Goal: Transaction & Acquisition: Purchase product/service

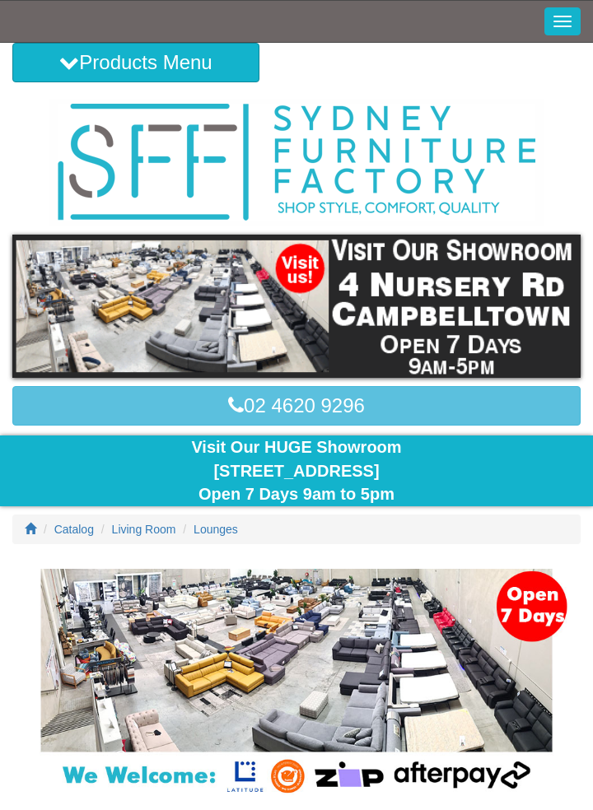
click at [569, 27] on button "Toggle Navigation" at bounding box center [562, 21] width 36 height 28
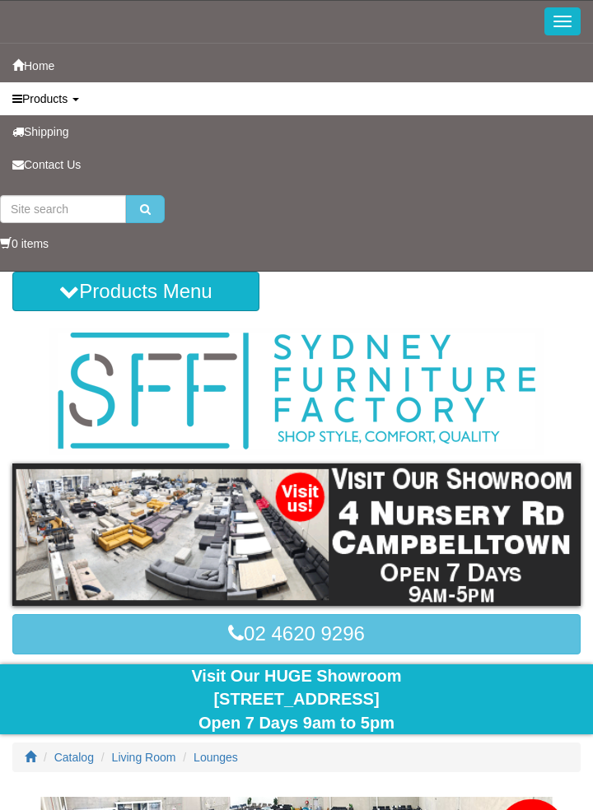
click at [72, 98] on link "Products" at bounding box center [296, 98] width 593 height 33
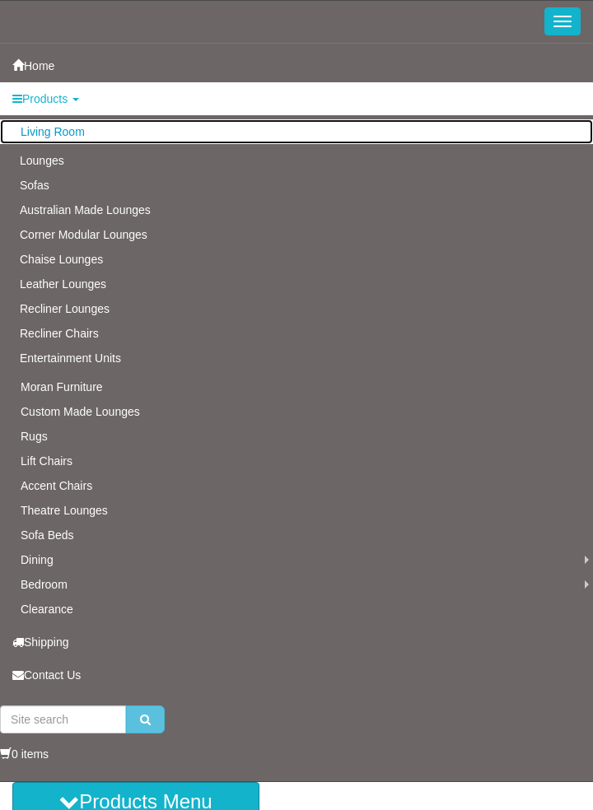
click at [41, 133] on link "Living Room" at bounding box center [296, 131] width 593 height 25
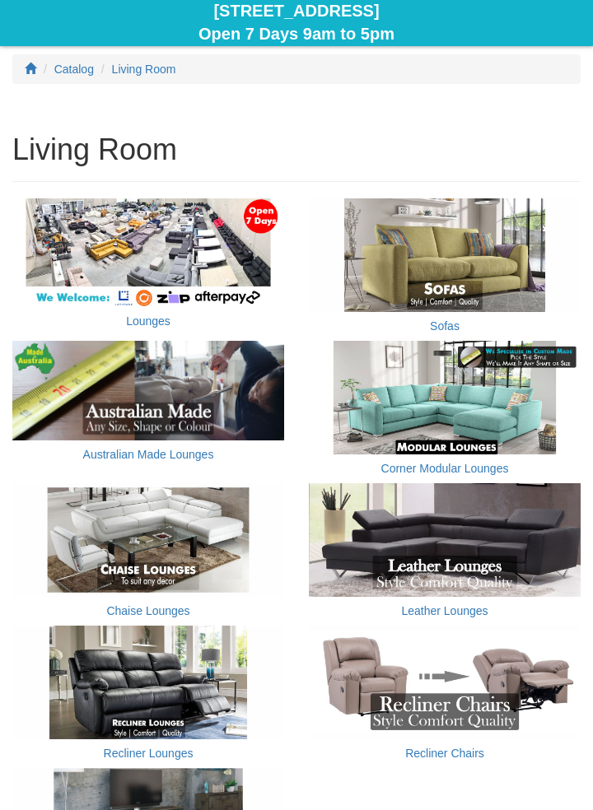
scroll to position [499, 0]
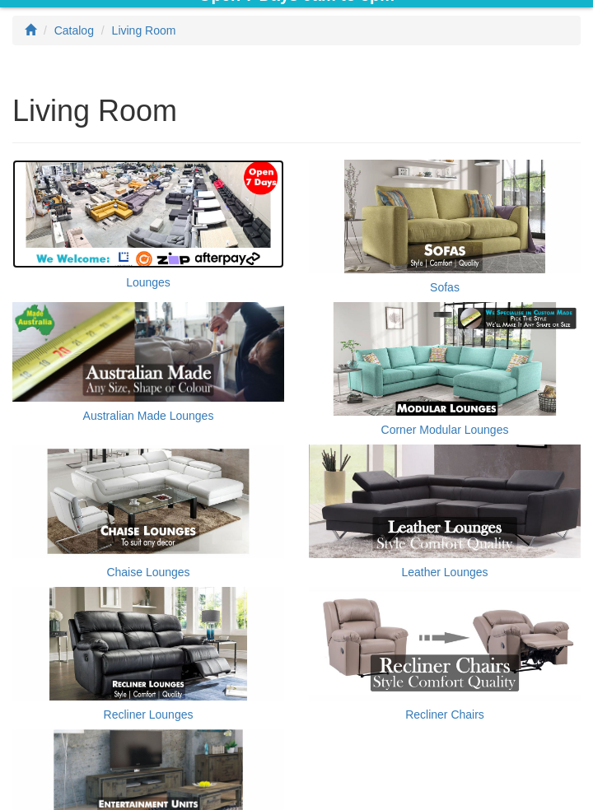
click at [84, 204] on img at bounding box center [148, 214] width 272 height 108
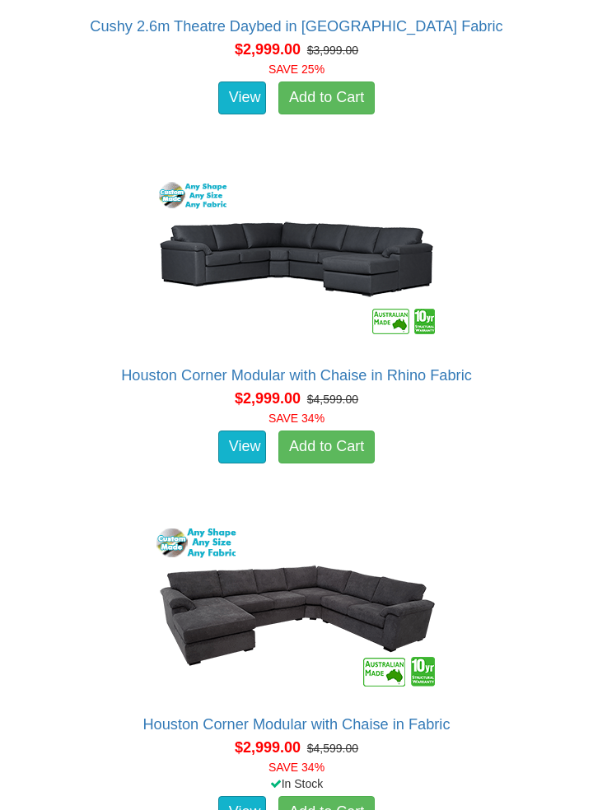
scroll to position [16367, 0]
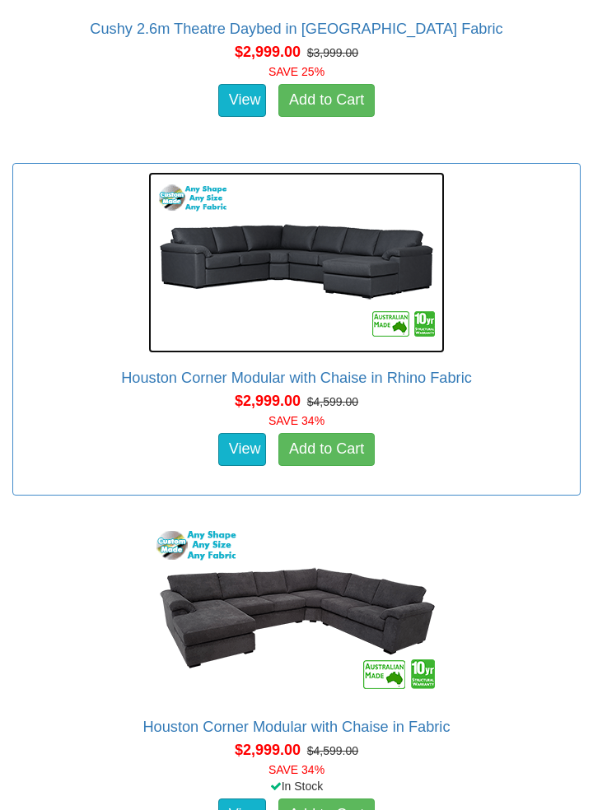
click at [355, 281] on img at bounding box center [296, 262] width 296 height 181
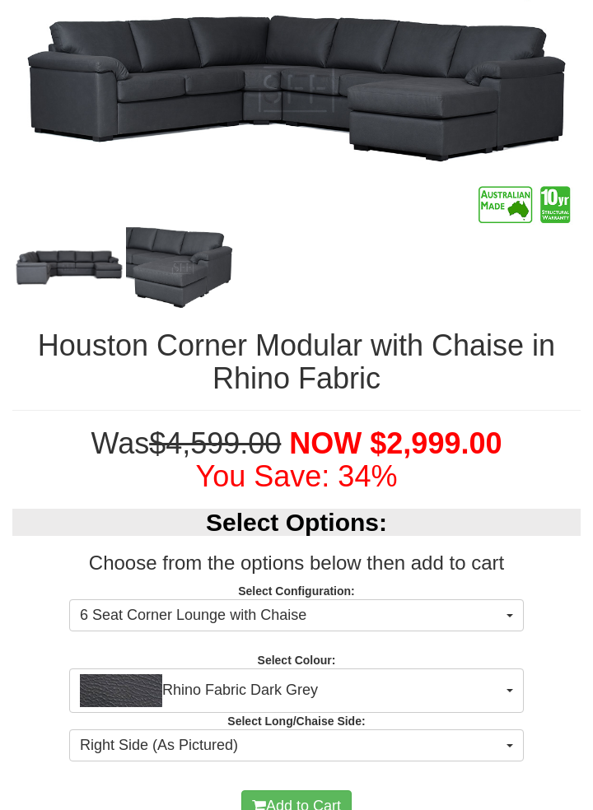
scroll to position [640, 0]
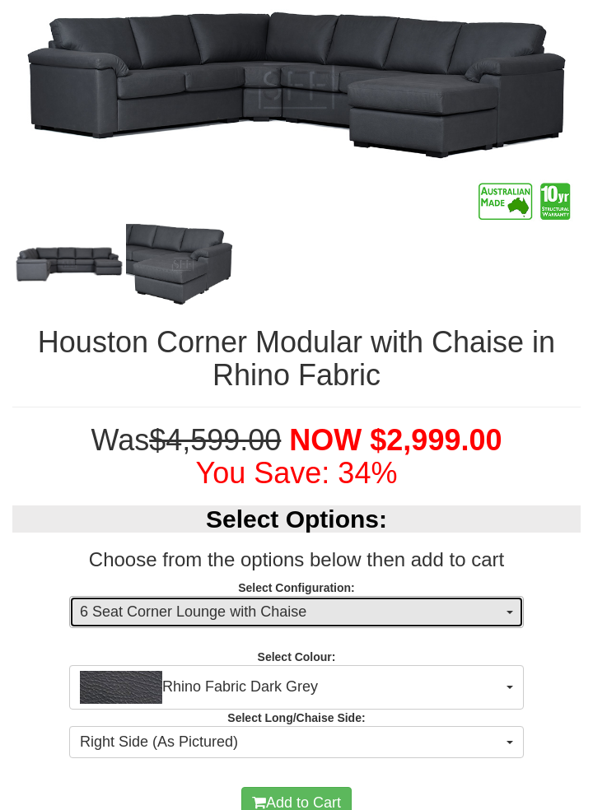
click at [458, 603] on span "6 Seat Corner Lounge with Chaise" at bounding box center [291, 612] width 422 height 21
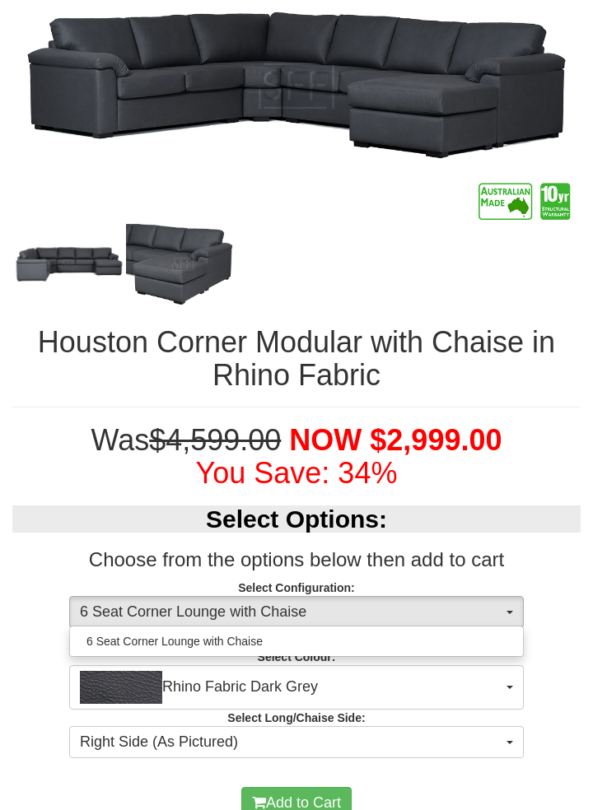
click at [457, 608] on div at bounding box center [296, 405] width 593 height 810
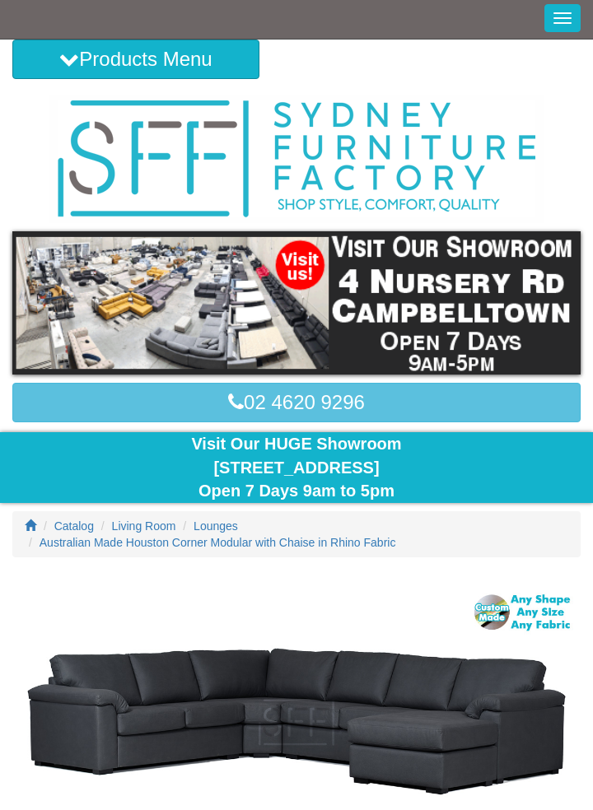
scroll to position [0, 0]
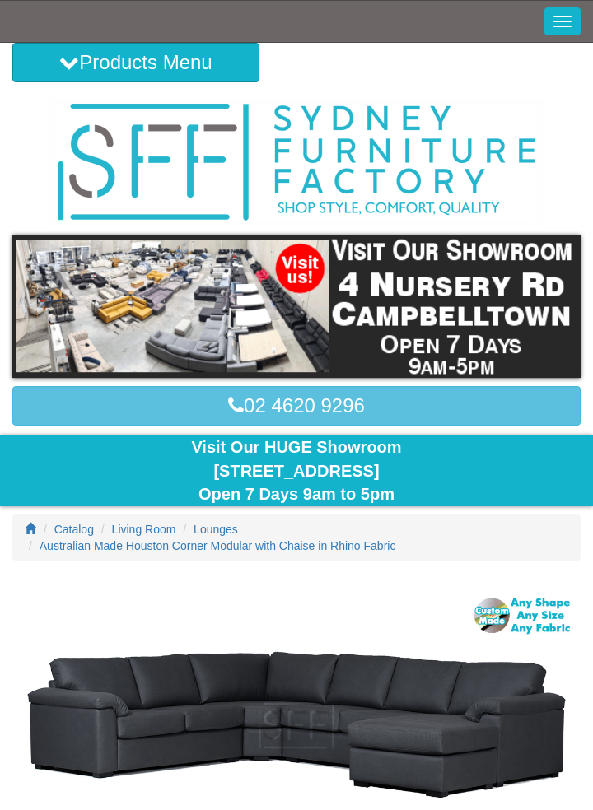
click at [571, 19] on button "Toggle Navigation" at bounding box center [562, 21] width 36 height 28
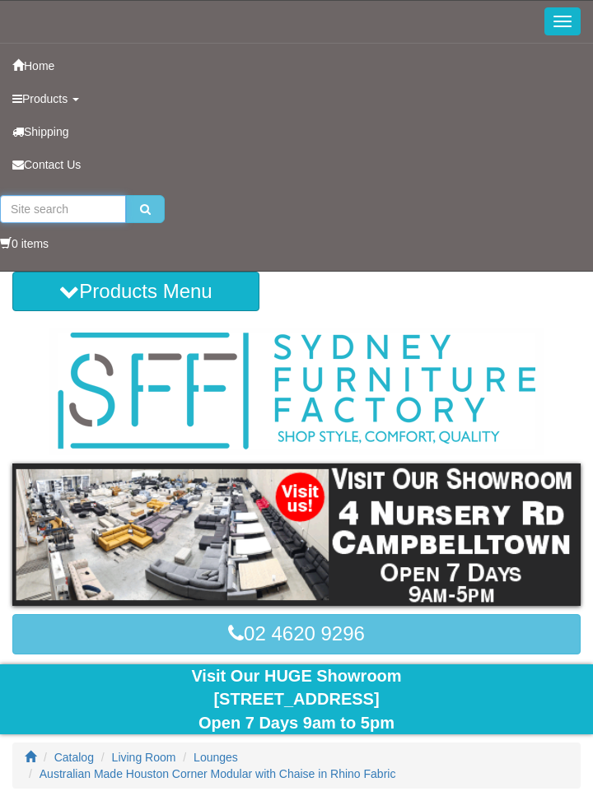
click at [52, 202] on input "search" at bounding box center [63, 209] width 126 height 28
type input "8 seat corner lounge"
click at [126, 195] on button "submit" at bounding box center [145, 209] width 39 height 28
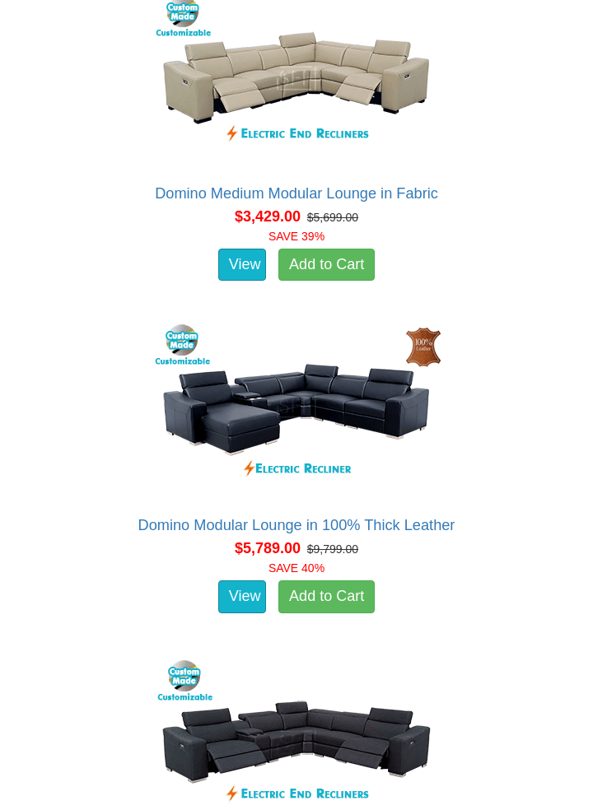
scroll to position [3399, 0]
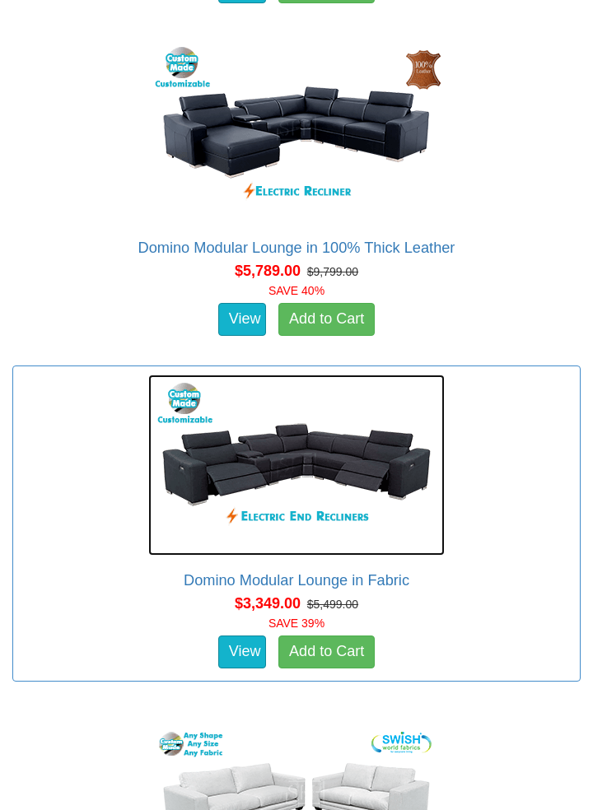
click at [207, 477] on img at bounding box center [296, 465] width 296 height 181
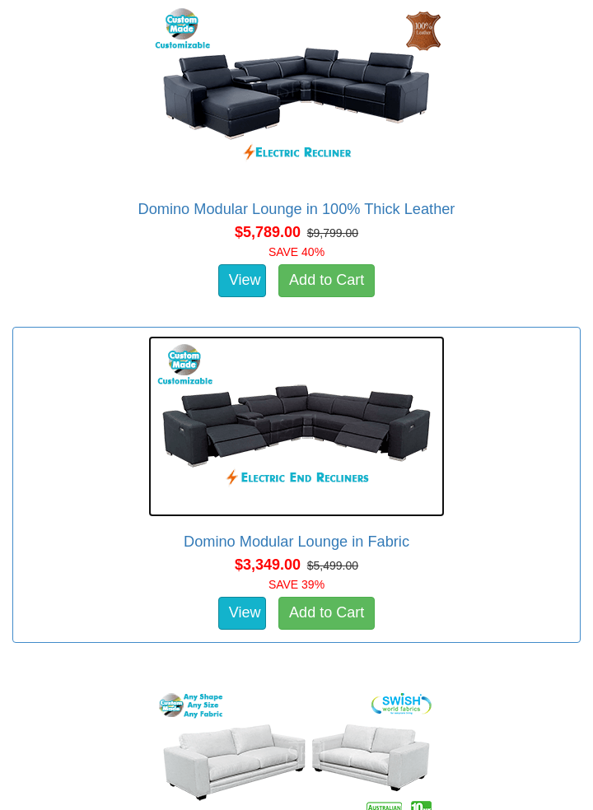
scroll to position [3478, 0]
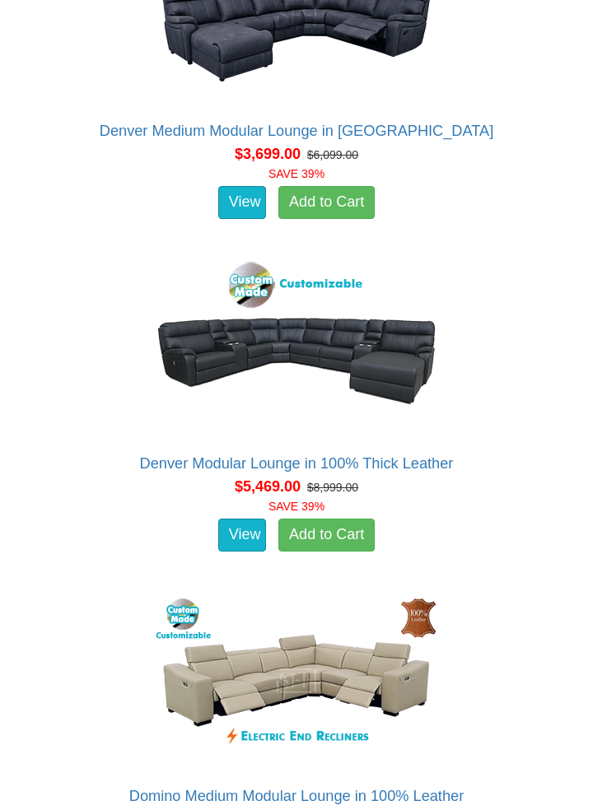
scroll to position [2186, 0]
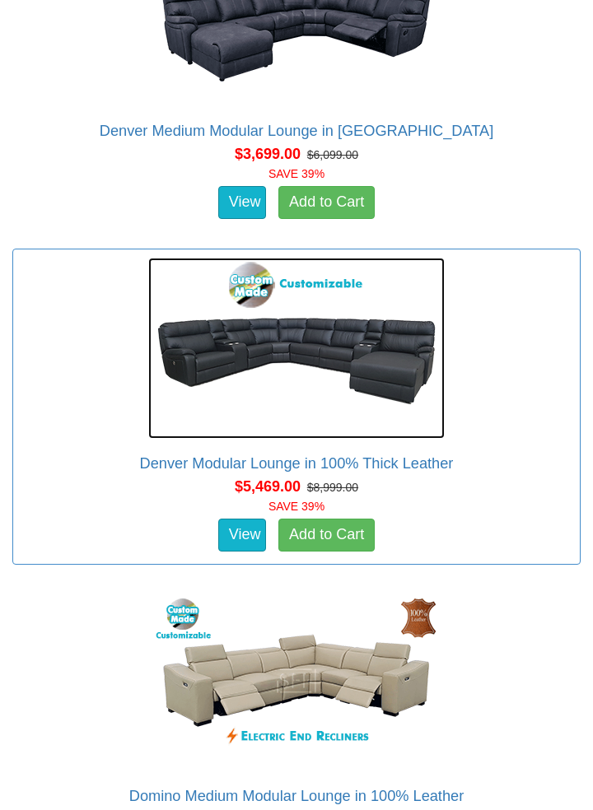
click at [202, 342] on img at bounding box center [296, 348] width 296 height 181
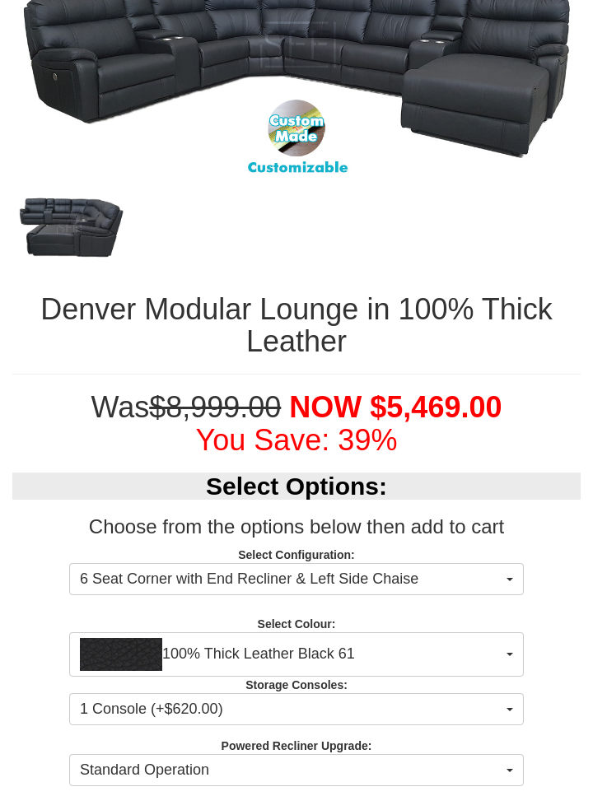
scroll to position [594, 0]
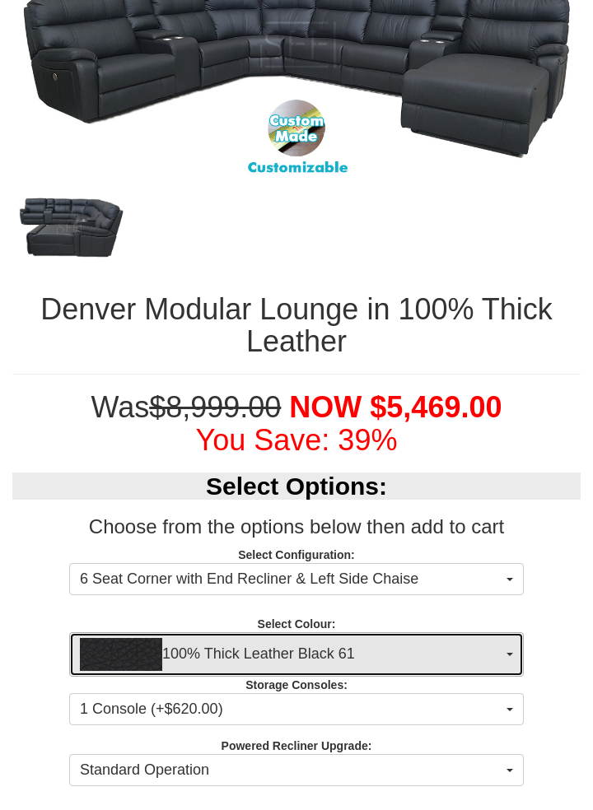
click at [504, 648] on button "100% Thick Leather Black 61" at bounding box center [296, 654] width 454 height 44
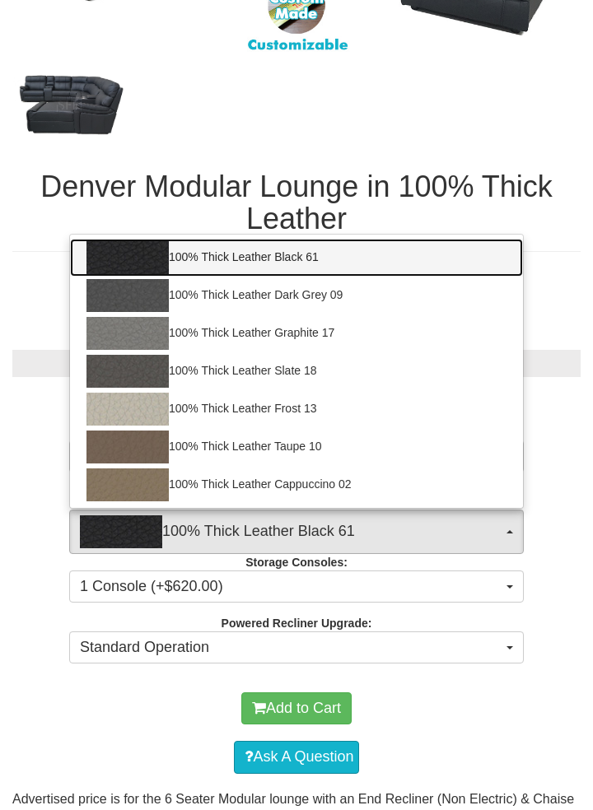
scroll to position [721, 0]
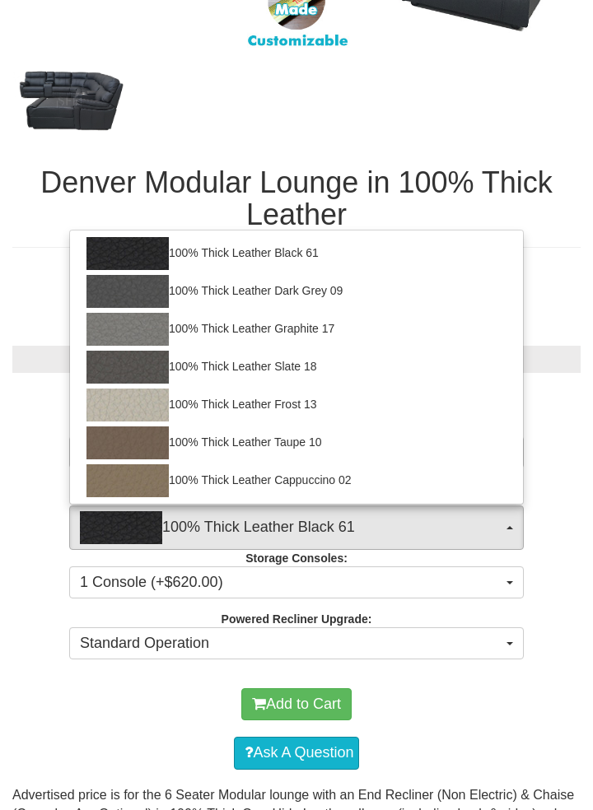
click at [557, 545] on div at bounding box center [296, 405] width 593 height 810
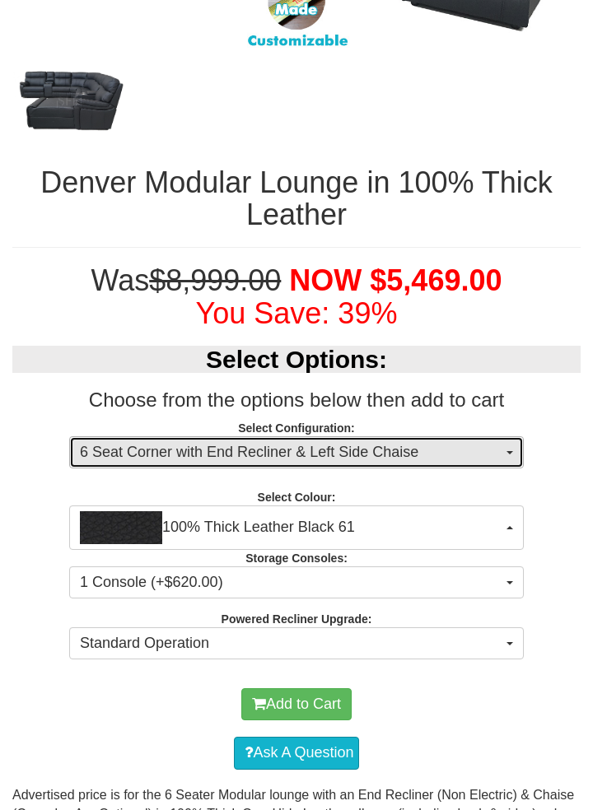
click at [121, 449] on span "6 Seat Corner with End Recliner & Left Side Chaise" at bounding box center [291, 452] width 422 height 21
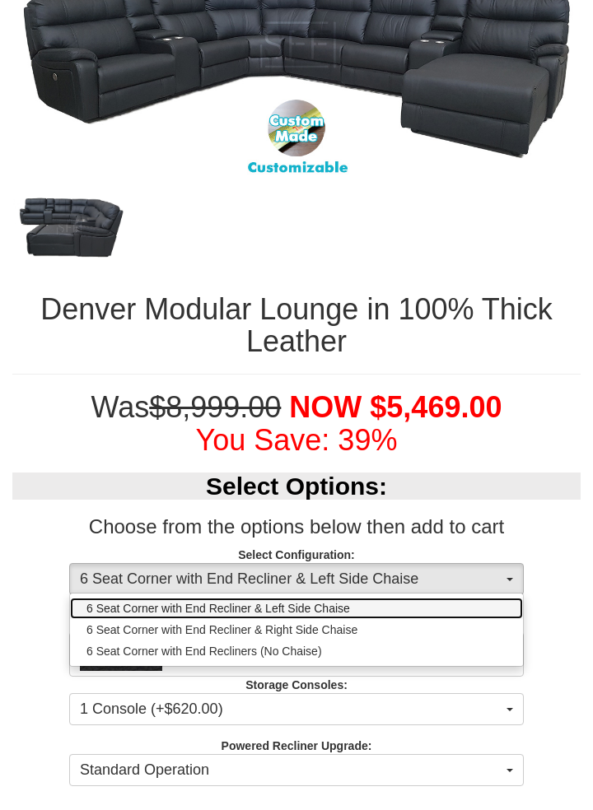
scroll to position [596, 0]
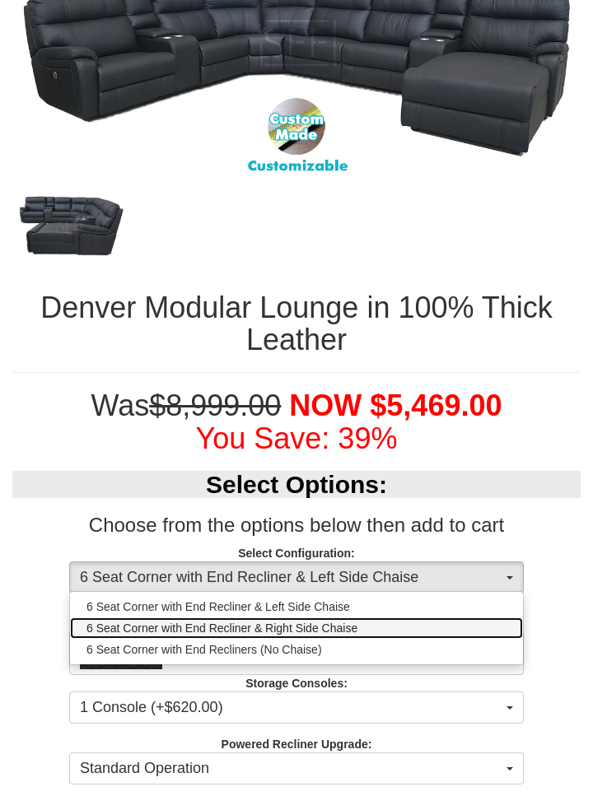
click at [446, 631] on link "6 Seat Corner with End Recliner & Right Side Chaise" at bounding box center [296, 627] width 453 height 21
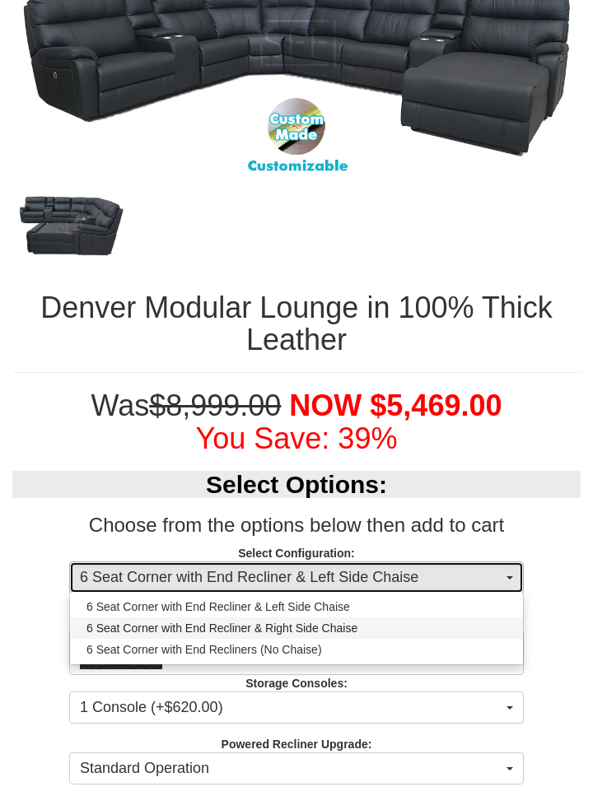
select select "1339"
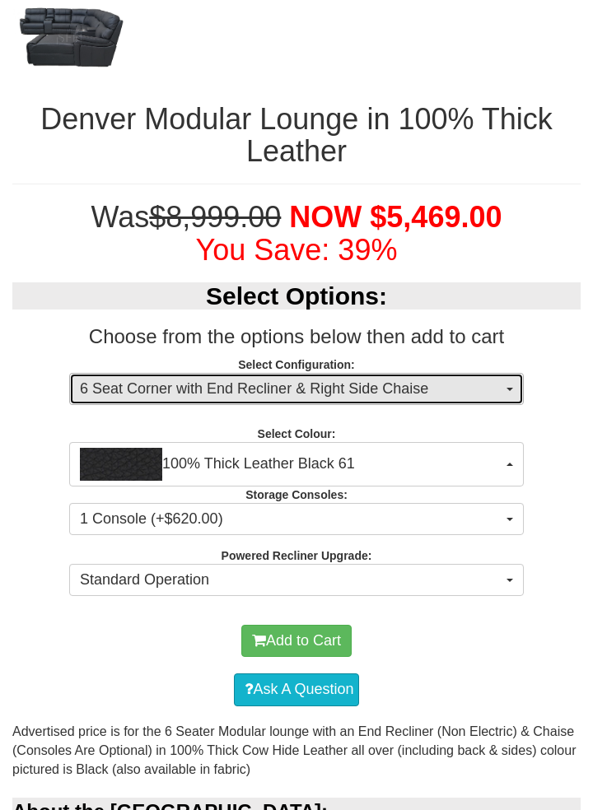
scroll to position [789, 0]
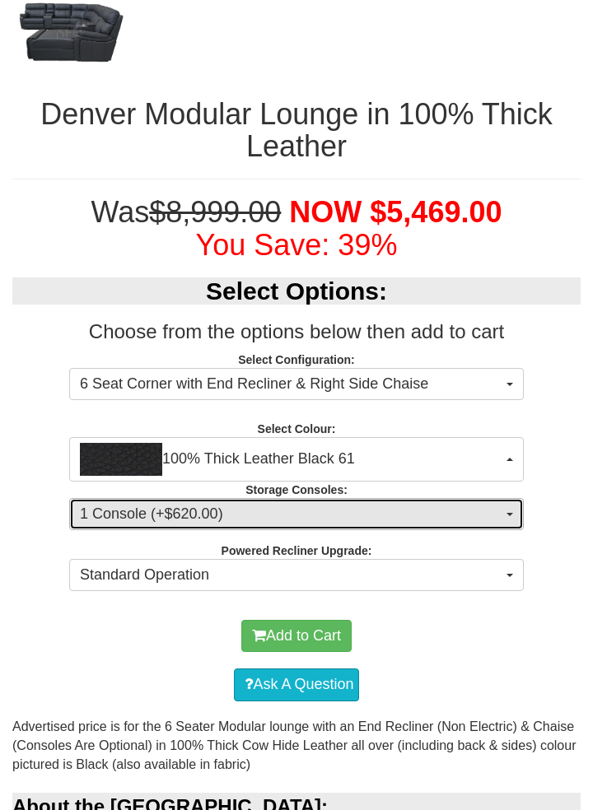
click at [126, 519] on span "1 Console (+$620.00)" at bounding box center [291, 514] width 422 height 21
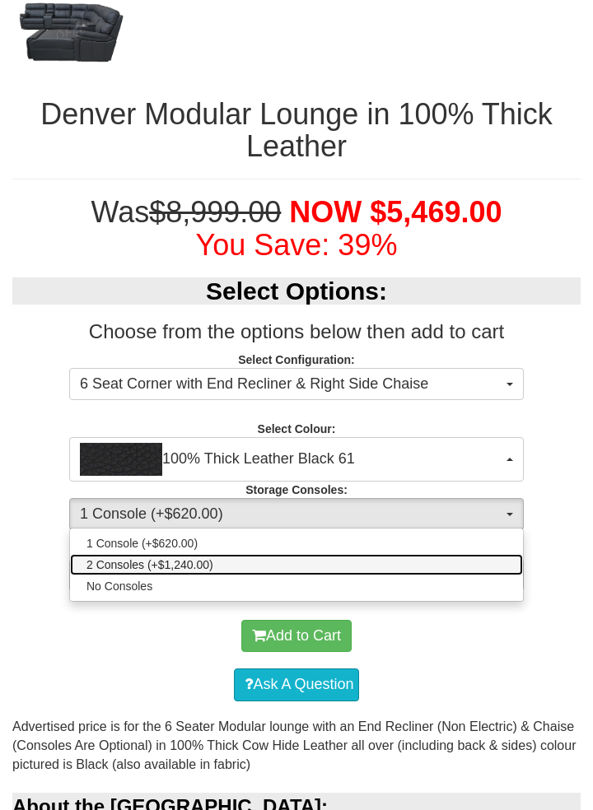
click at [106, 564] on span "2 Consoles (+$1,240.00)" at bounding box center [149, 564] width 127 height 16
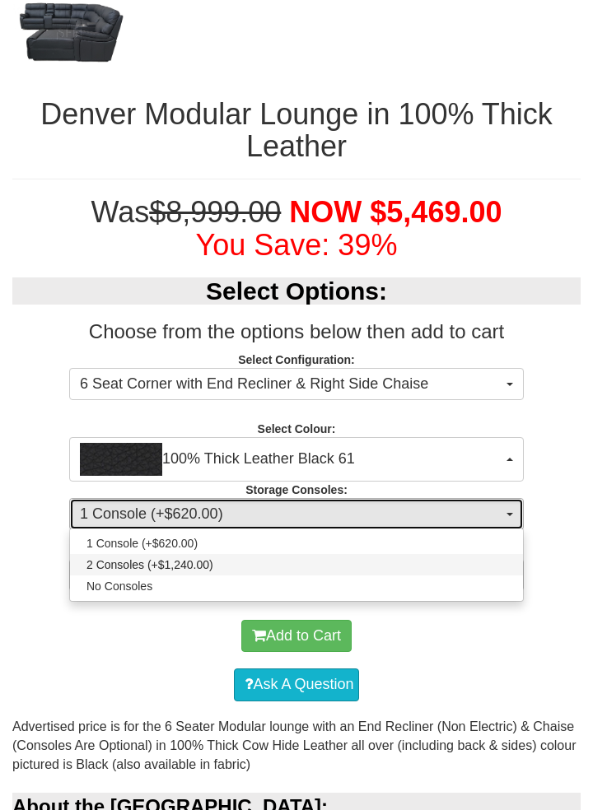
select select "1476"
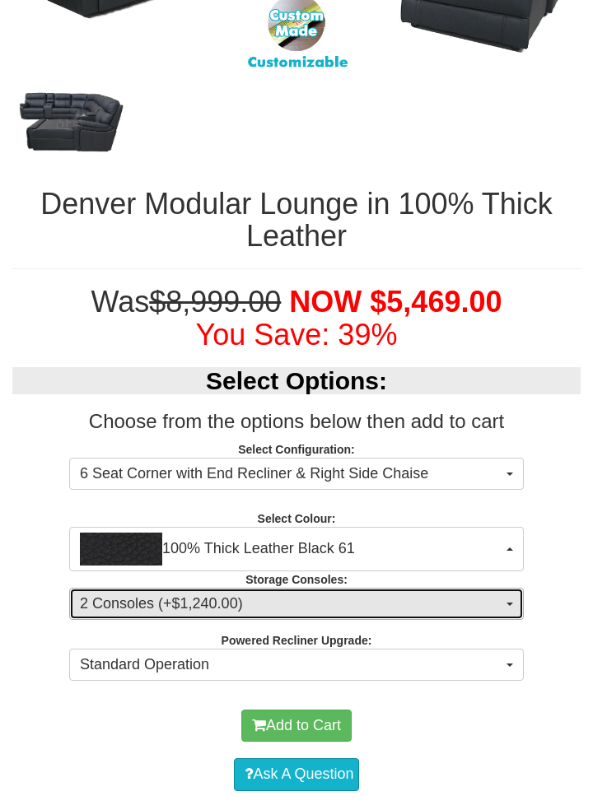
scroll to position [695, 0]
